Goal: Complete application form: Complete application form

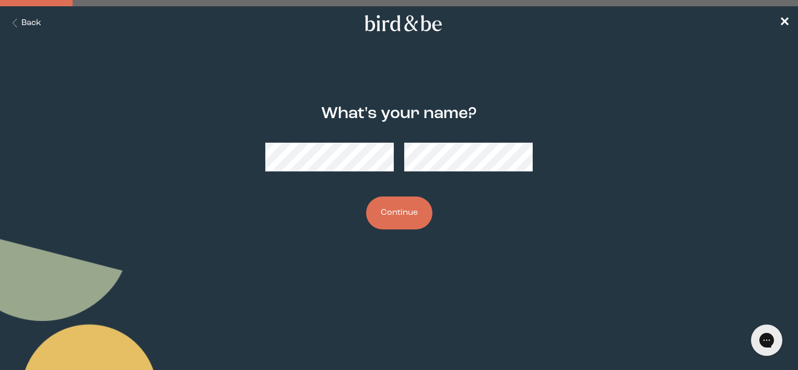
click at [412, 213] on button "Continue" at bounding box center [399, 212] width 66 height 33
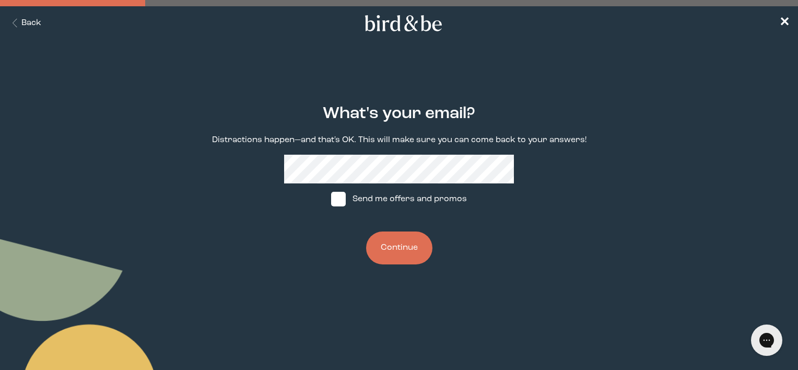
drag, startPoint x: 401, startPoint y: 225, endPoint x: 403, endPoint y: 231, distance: 6.5
click at [402, 228] on div "What's your email? Distractions happen—and that's OK. This will make sure you c…" at bounding box center [399, 184] width 382 height 193
drag, startPoint x: 403, startPoint y: 231, endPoint x: 405, endPoint y: 238, distance: 7.1
click at [405, 238] on button "Continue" at bounding box center [399, 247] width 66 height 33
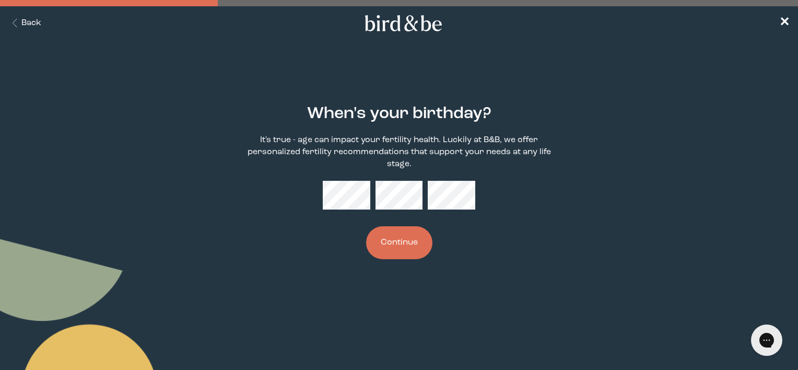
click at [366, 226] on button "Continue" at bounding box center [399, 242] width 66 height 33
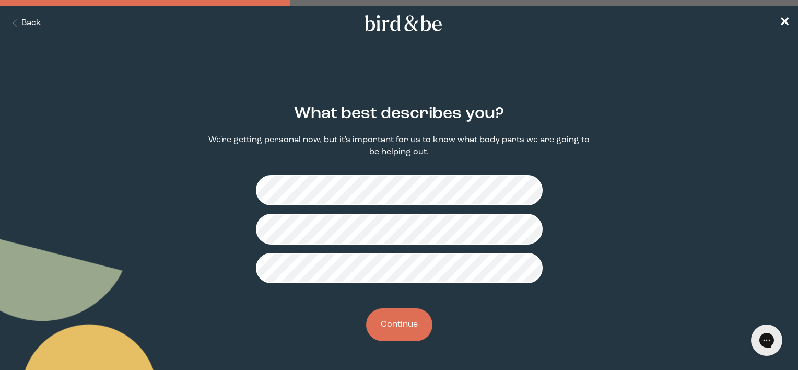
click at [394, 325] on button "Continue" at bounding box center [399, 324] width 66 height 33
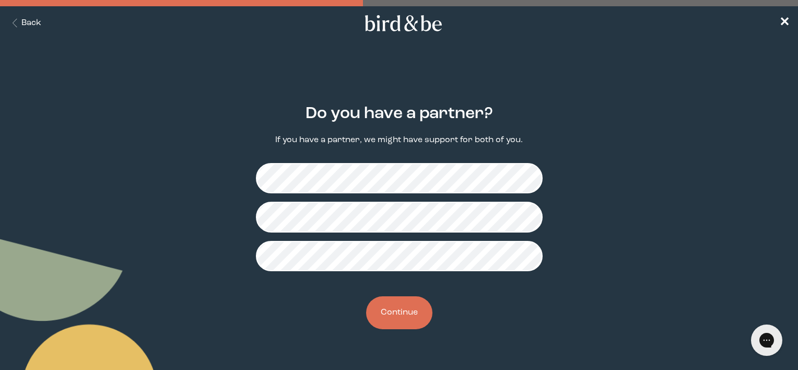
click at [382, 312] on button "Continue" at bounding box center [399, 312] width 66 height 33
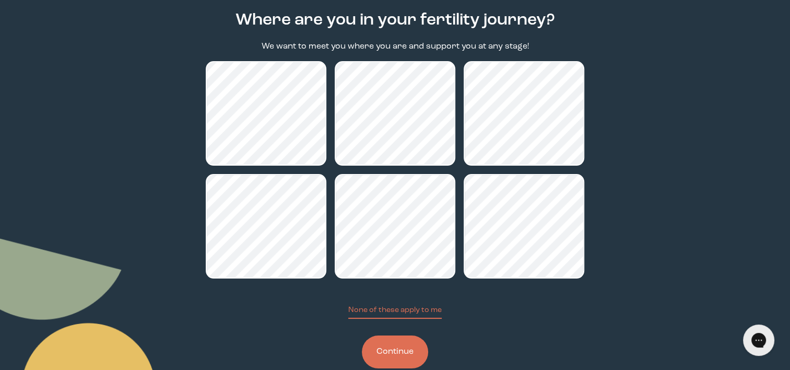
scroll to position [104, 0]
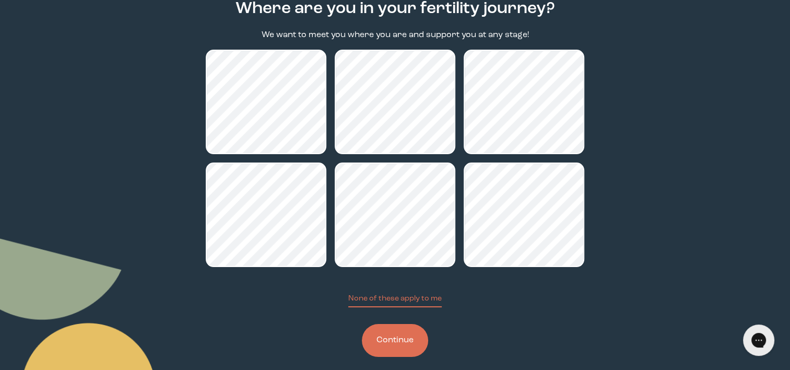
click at [412, 334] on button "Continue" at bounding box center [395, 340] width 66 height 33
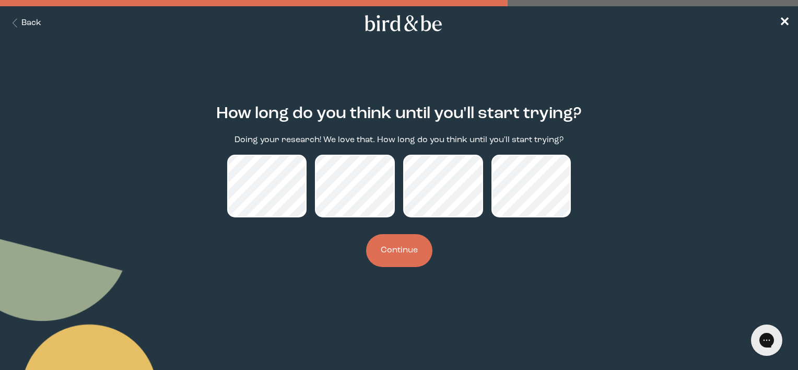
click at [413, 244] on button "Continue" at bounding box center [399, 250] width 66 height 33
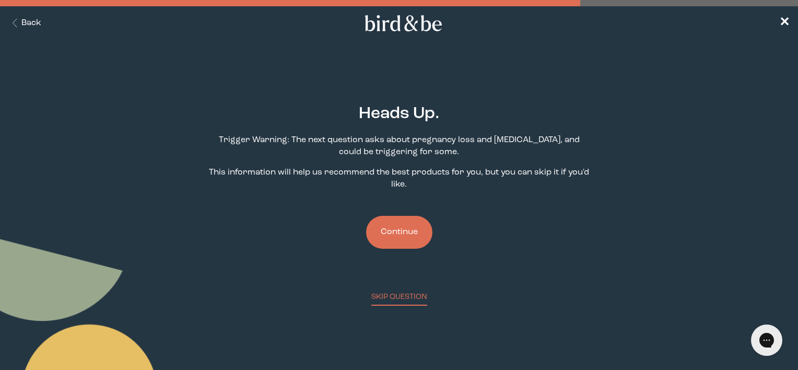
click at [413, 244] on button "Continue" at bounding box center [399, 232] width 66 height 33
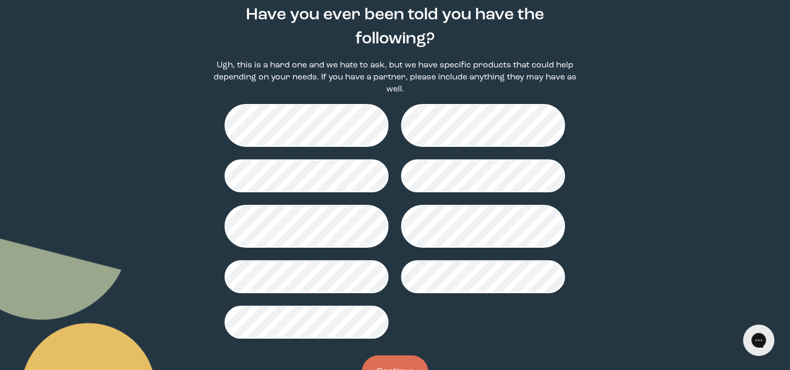
scroll to position [104, 0]
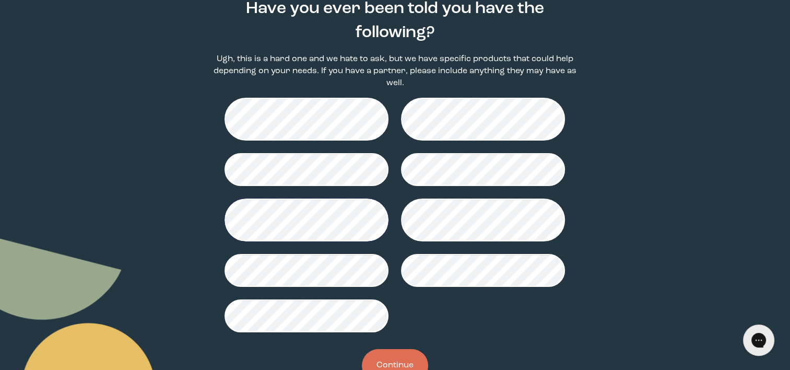
click at [411, 353] on button "Continue" at bounding box center [395, 365] width 66 height 33
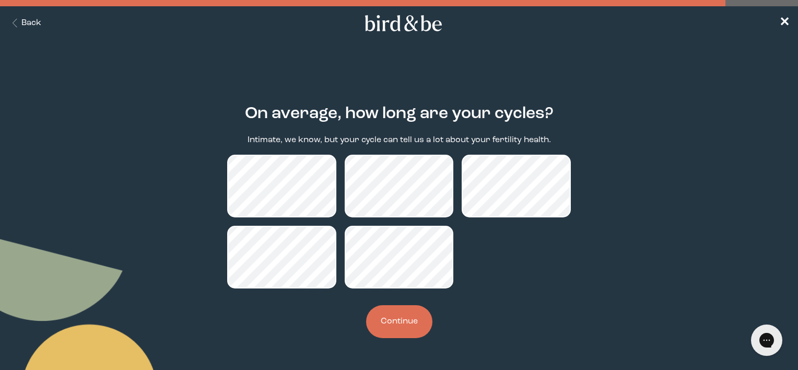
click at [408, 324] on button "Continue" at bounding box center [399, 321] width 66 height 33
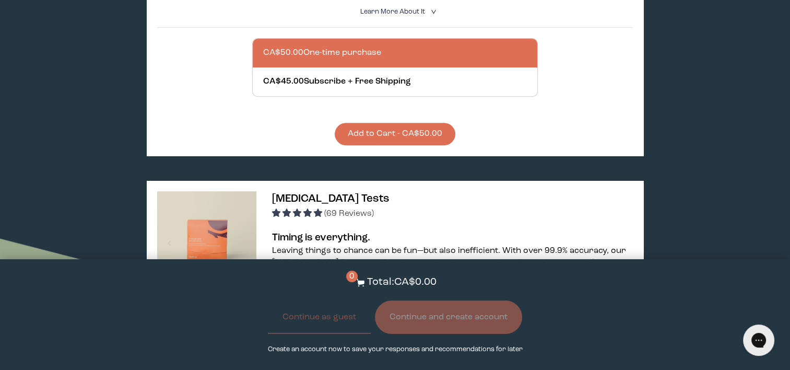
scroll to position [470, 0]
